Goal: Information Seeking & Learning: Learn about a topic

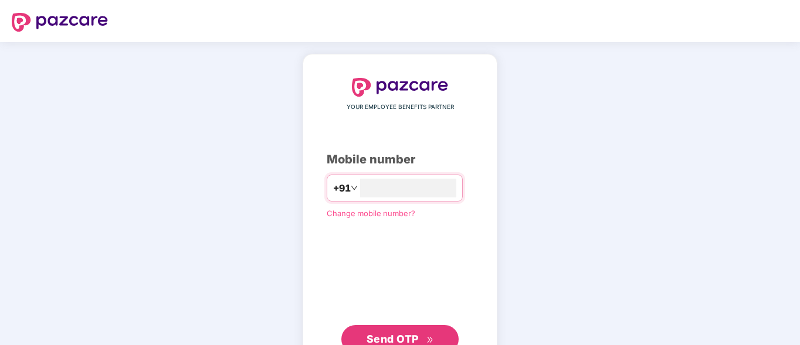
type input "**********"
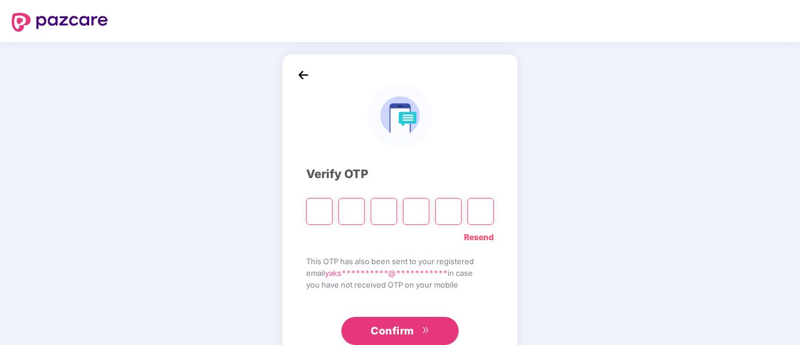
type input "*"
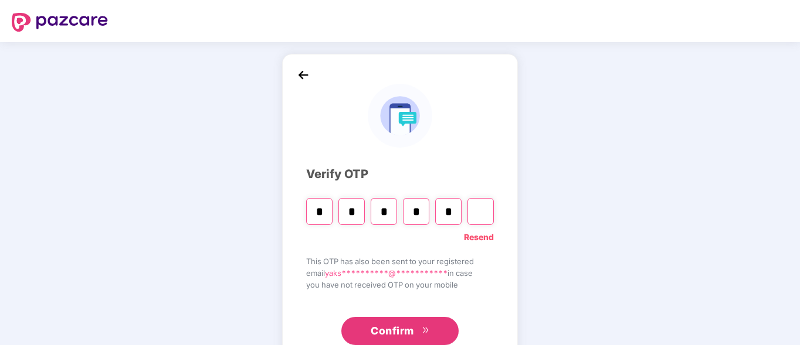
type input "*"
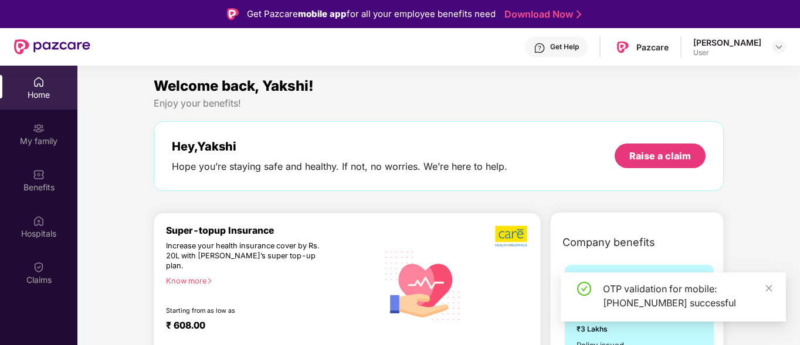
scroll to position [2, 0]
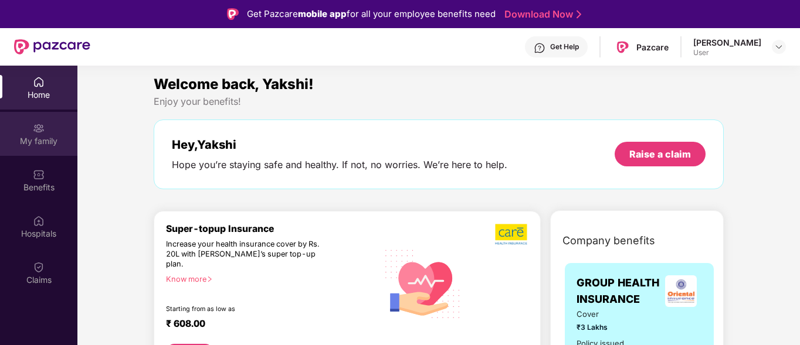
click at [40, 138] on div "My family" at bounding box center [38, 141] width 77 height 12
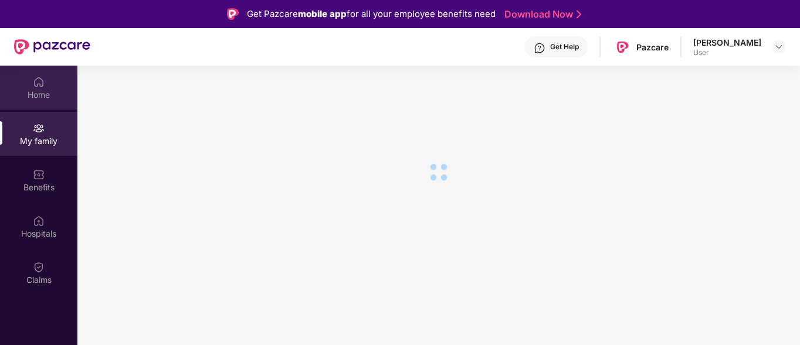
click at [53, 84] on div "Home" at bounding box center [38, 88] width 77 height 44
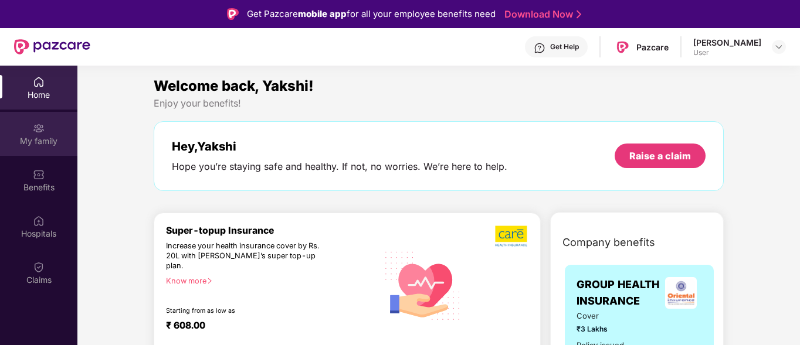
click at [28, 124] on div "My family" at bounding box center [38, 134] width 77 height 44
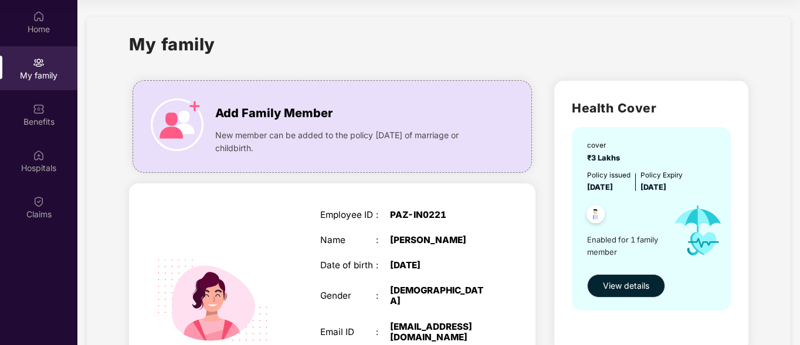
scroll to position [1, 0]
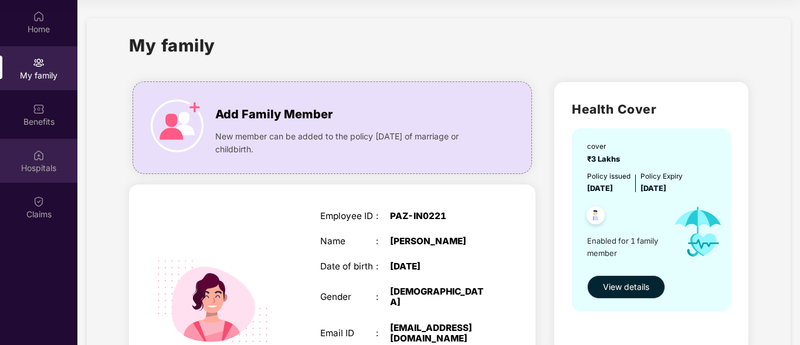
click at [56, 157] on div "Hospitals" at bounding box center [38, 161] width 77 height 44
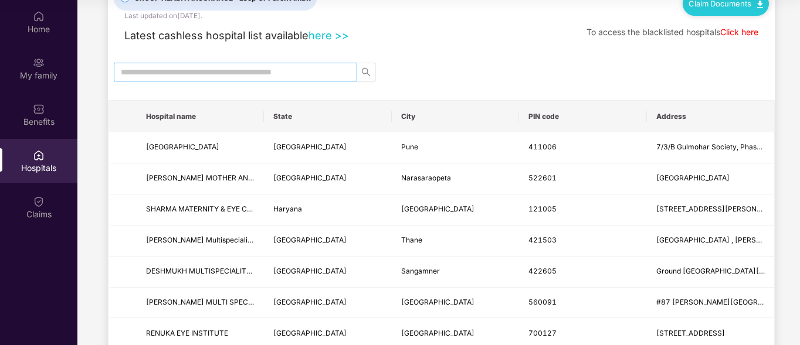
scroll to position [47, 0]
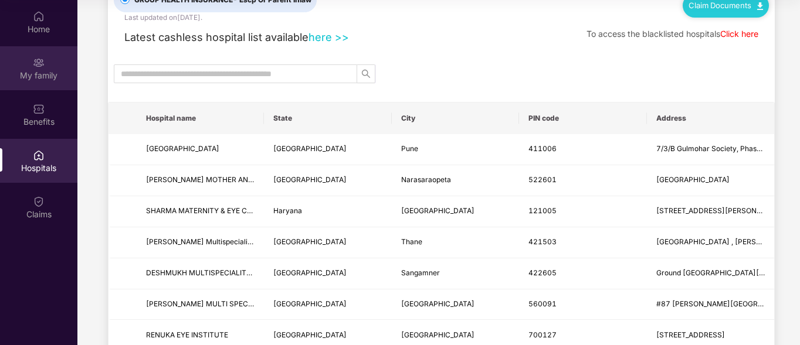
click at [45, 66] on div "My family" at bounding box center [38, 68] width 77 height 44
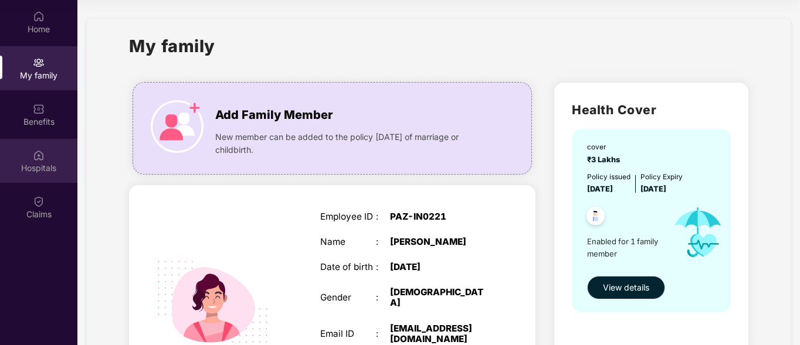
click at [33, 162] on div "Hospitals" at bounding box center [38, 168] width 77 height 12
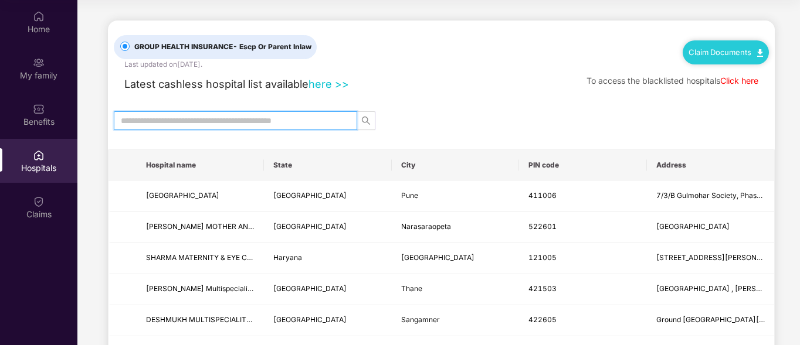
click at [185, 122] on input "text" at bounding box center [231, 120] width 220 height 13
type input "*******"
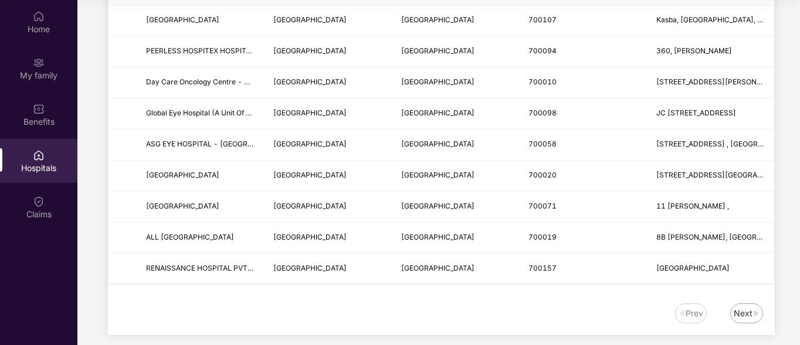
scroll to position [1462, 0]
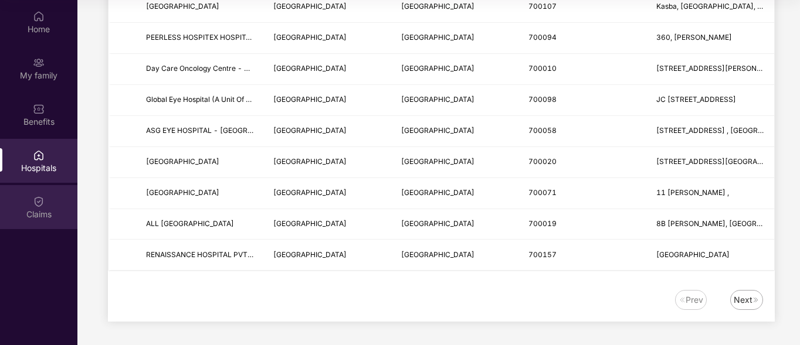
click at [42, 210] on div "Claims" at bounding box center [38, 215] width 77 height 12
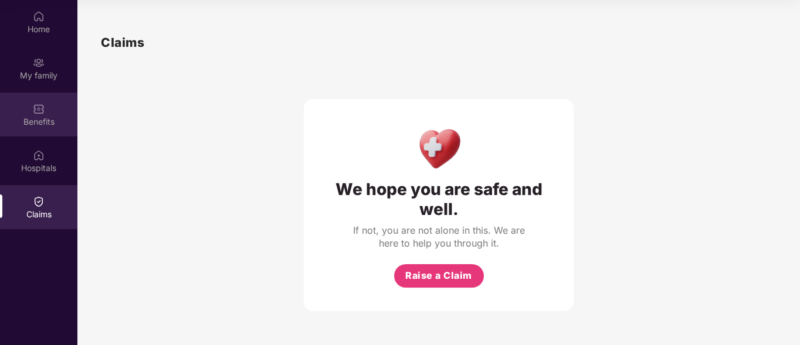
click at [50, 114] on div "Benefits" at bounding box center [38, 115] width 77 height 44
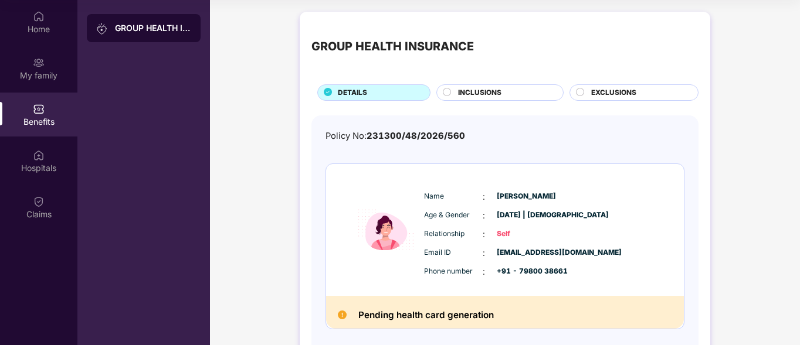
click at [493, 93] on span "INCLUSIONS" at bounding box center [479, 92] width 43 height 11
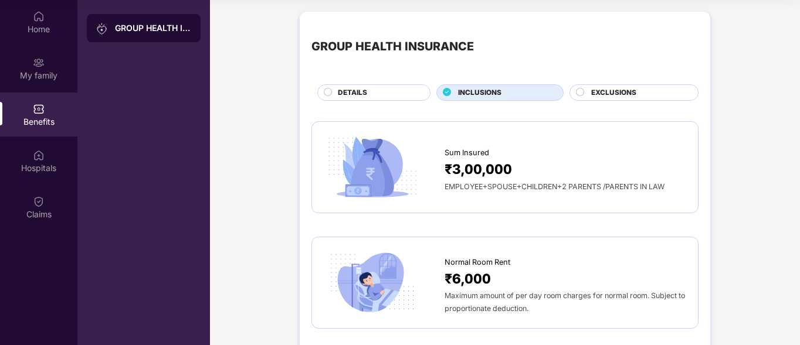
click at [639, 84] on div "EXCLUSIONS" at bounding box center [633, 92] width 129 height 16
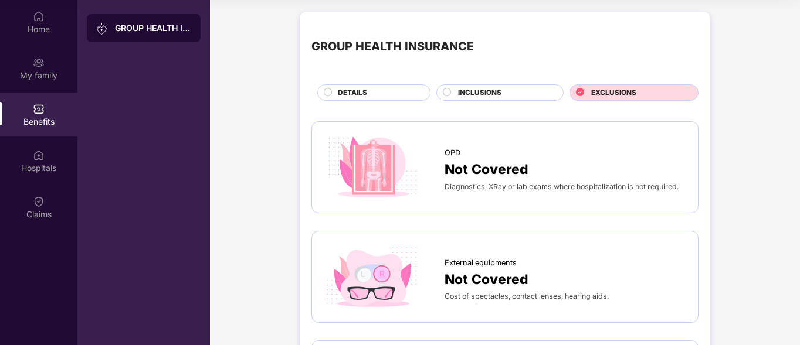
click at [401, 85] on div "DETAILS" at bounding box center [373, 92] width 113 height 16
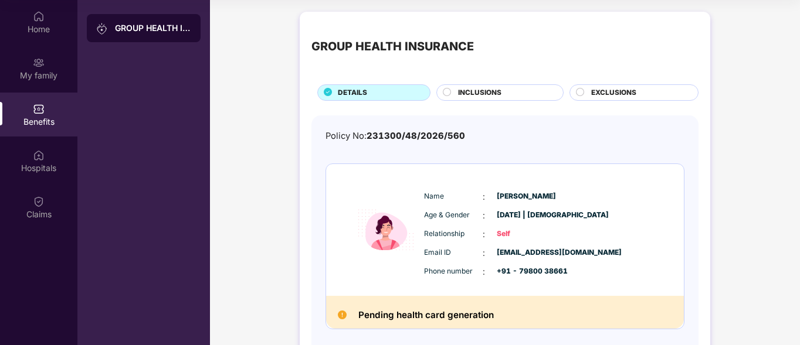
scroll to position [57, 0]
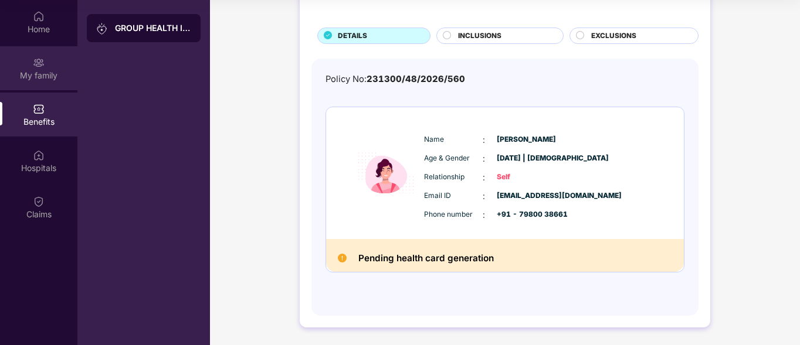
click at [50, 66] on div "My family" at bounding box center [38, 68] width 77 height 44
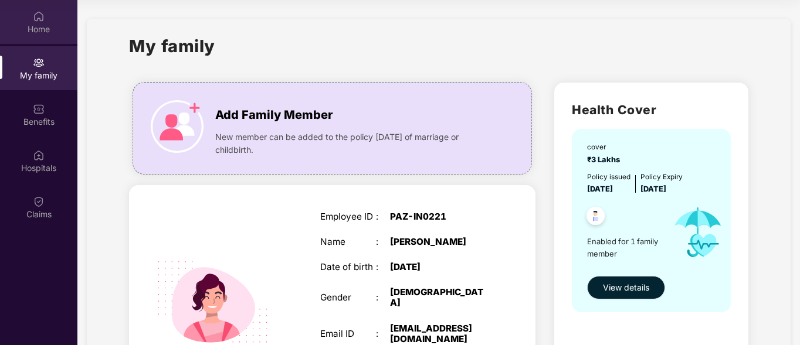
click at [38, 26] on div "Home" at bounding box center [38, 29] width 77 height 12
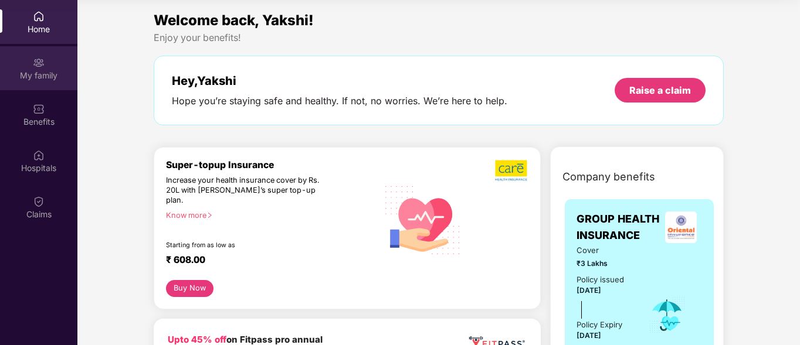
click at [35, 60] on img at bounding box center [39, 63] width 12 height 12
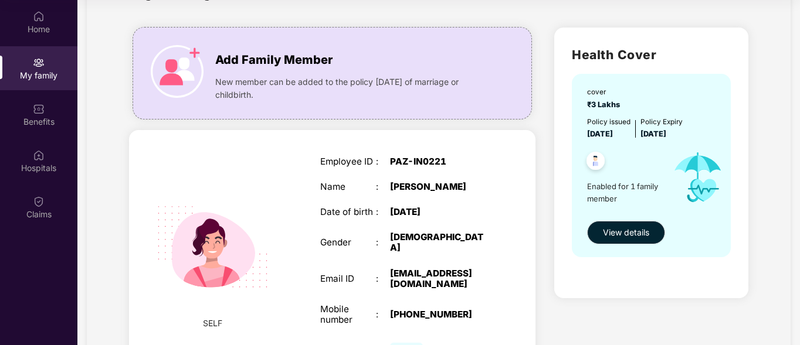
scroll to position [56, 0]
click at [605, 233] on span "View details" at bounding box center [626, 232] width 46 height 13
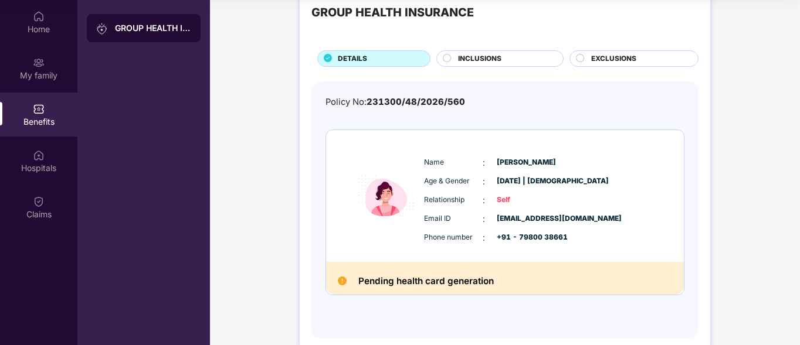
scroll to position [57, 0]
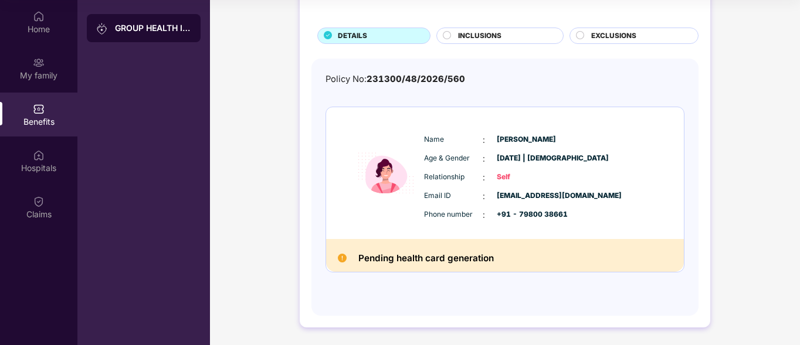
click at [55, 106] on div "Benefits" at bounding box center [38, 115] width 77 height 44
click at [34, 69] on div "My family" at bounding box center [38, 75] width 77 height 12
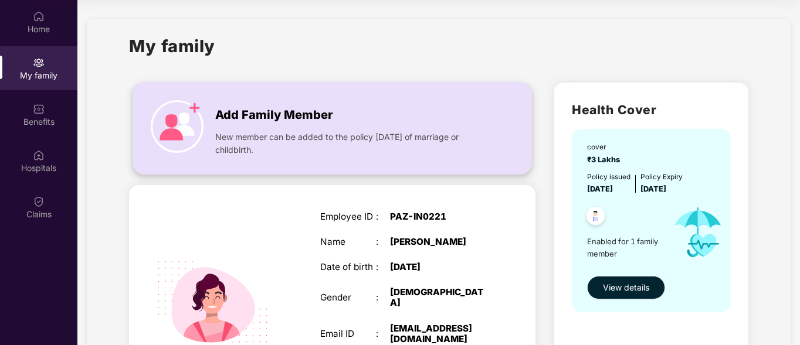
click at [260, 130] on div "New member can be added to the policy [DATE] of marriage or childbirth." at bounding box center [351, 141] width 272 height 32
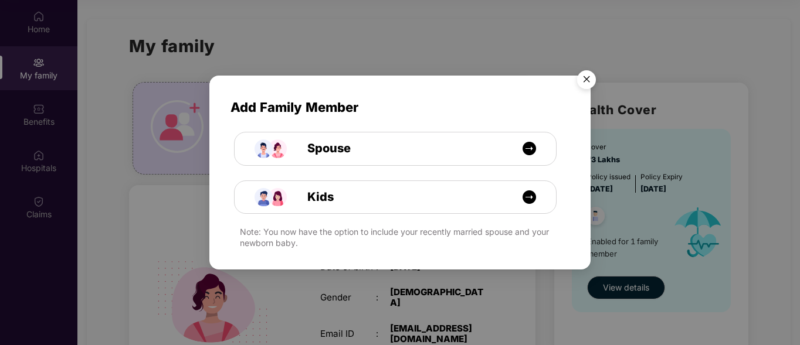
click at [587, 73] on img "Close" at bounding box center [586, 81] width 33 height 33
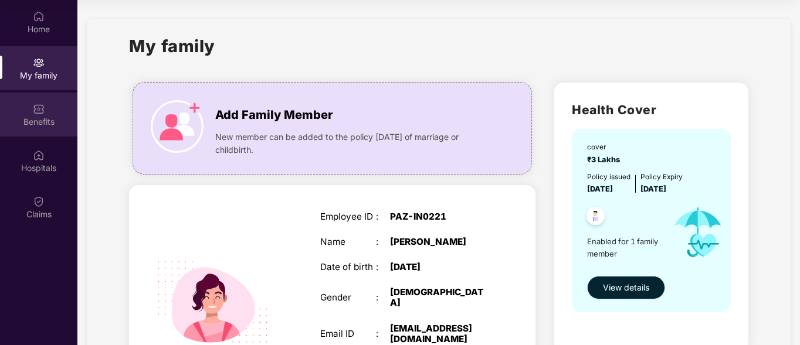
click at [41, 101] on div "Benefits" at bounding box center [38, 115] width 77 height 44
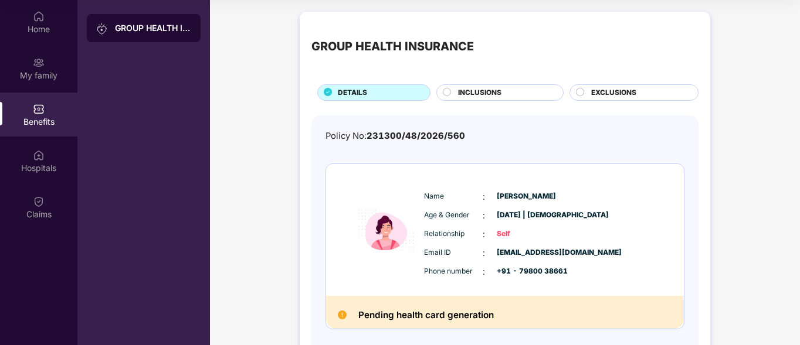
click at [482, 90] on span "INCLUSIONS" at bounding box center [479, 92] width 43 height 11
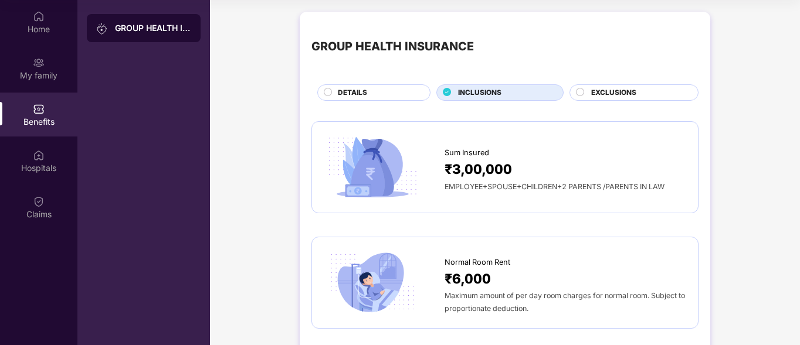
click at [501, 185] on span "EMPLOYEE+SPOUSE+CHILDREN+2 PARENTS /PARENTS IN LAW" at bounding box center [554, 186] width 220 height 9
click at [430, 150] on div at bounding box center [384, 167] width 121 height 67
click at [386, 150] on img at bounding box center [372, 167] width 97 height 67
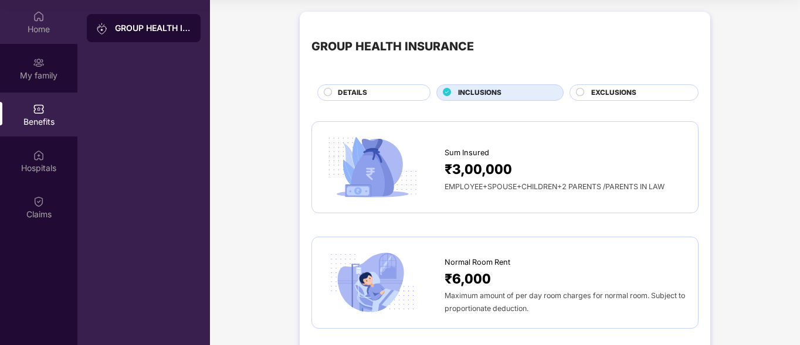
click at [49, 33] on div "Home" at bounding box center [38, 29] width 77 height 12
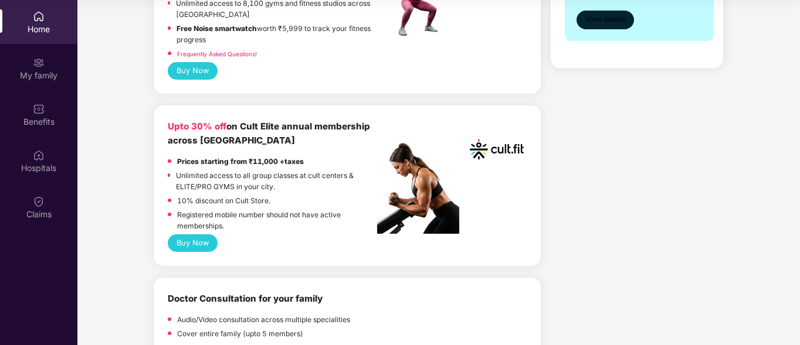
scroll to position [364, 0]
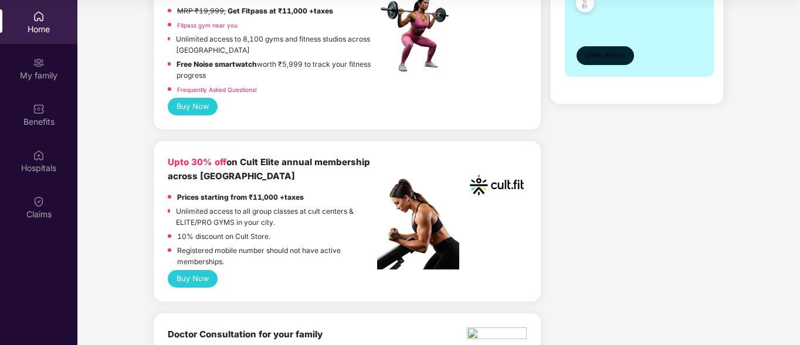
click at [604, 54] on span "View details" at bounding box center [605, 55] width 40 height 11
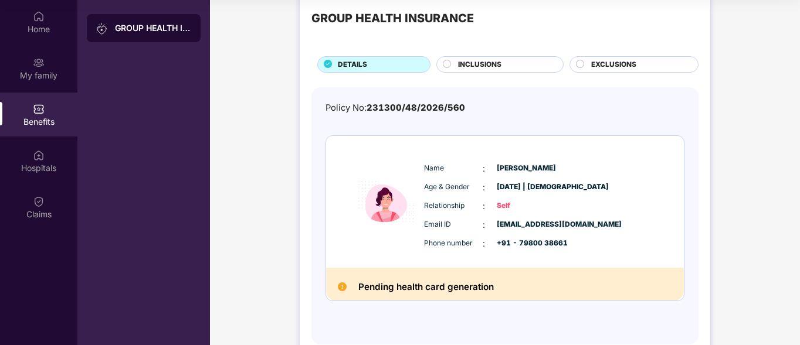
scroll to position [26, 0]
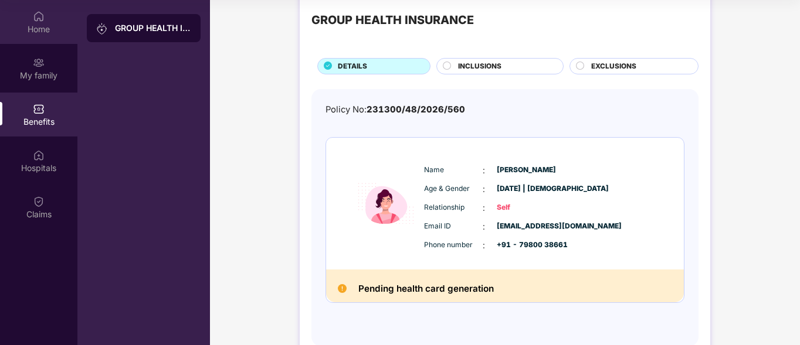
click at [38, 32] on div "Home" at bounding box center [38, 29] width 77 height 12
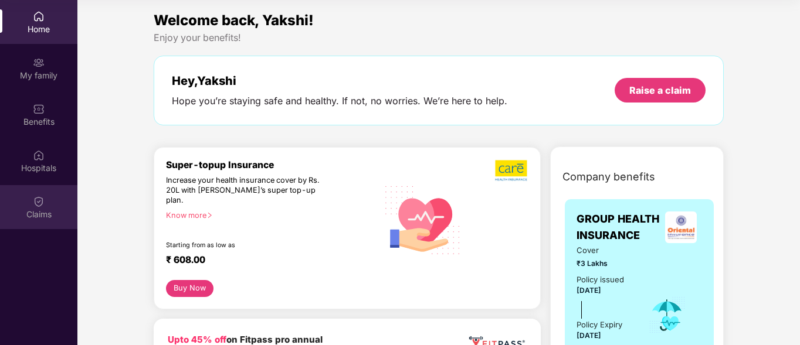
click at [33, 205] on img at bounding box center [39, 202] width 12 height 12
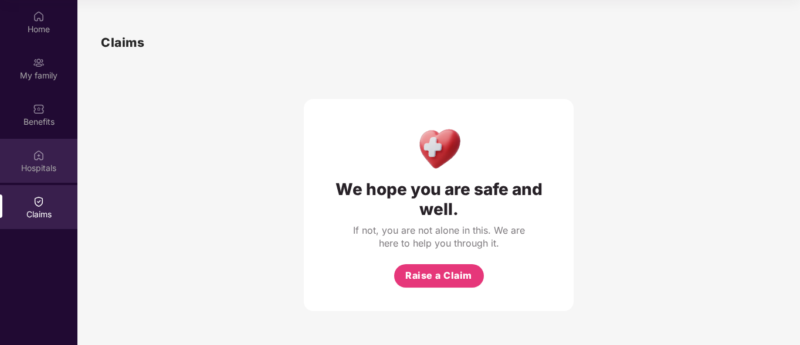
click at [32, 165] on div "Hospitals" at bounding box center [38, 168] width 77 height 12
